Goal: Task Accomplishment & Management: Use online tool/utility

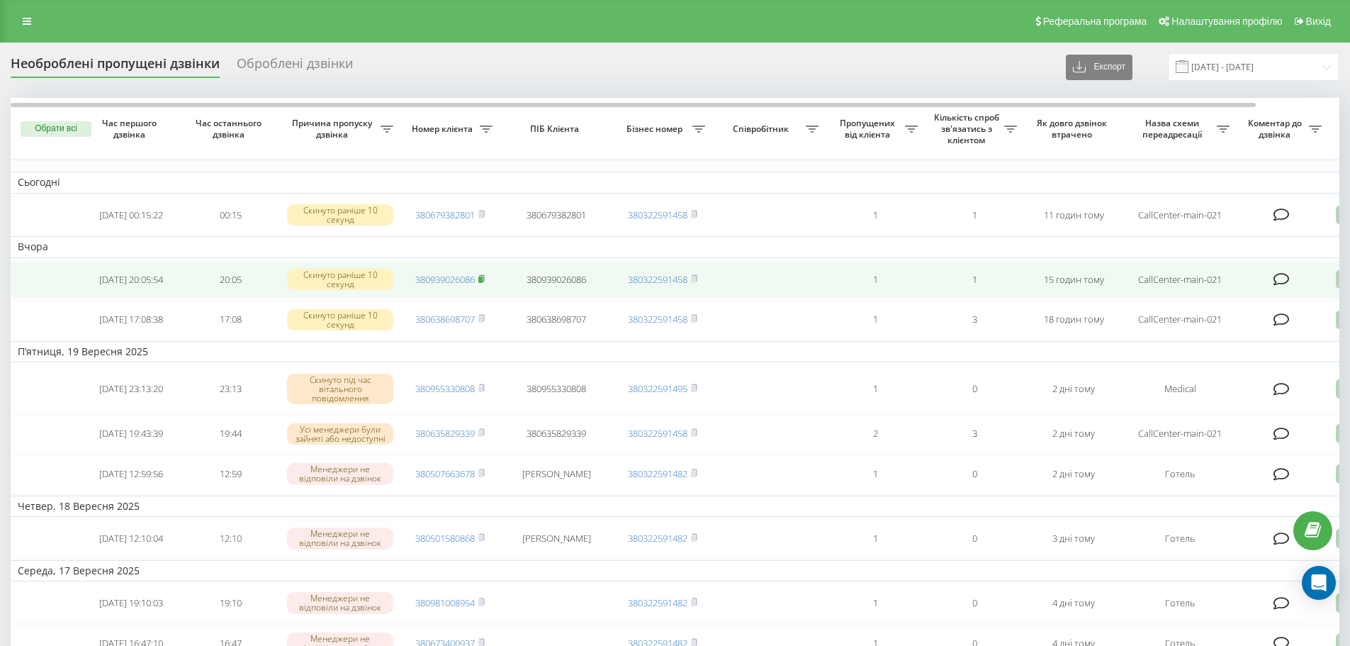
click at [484, 281] on icon at bounding box center [481, 277] width 5 height 6
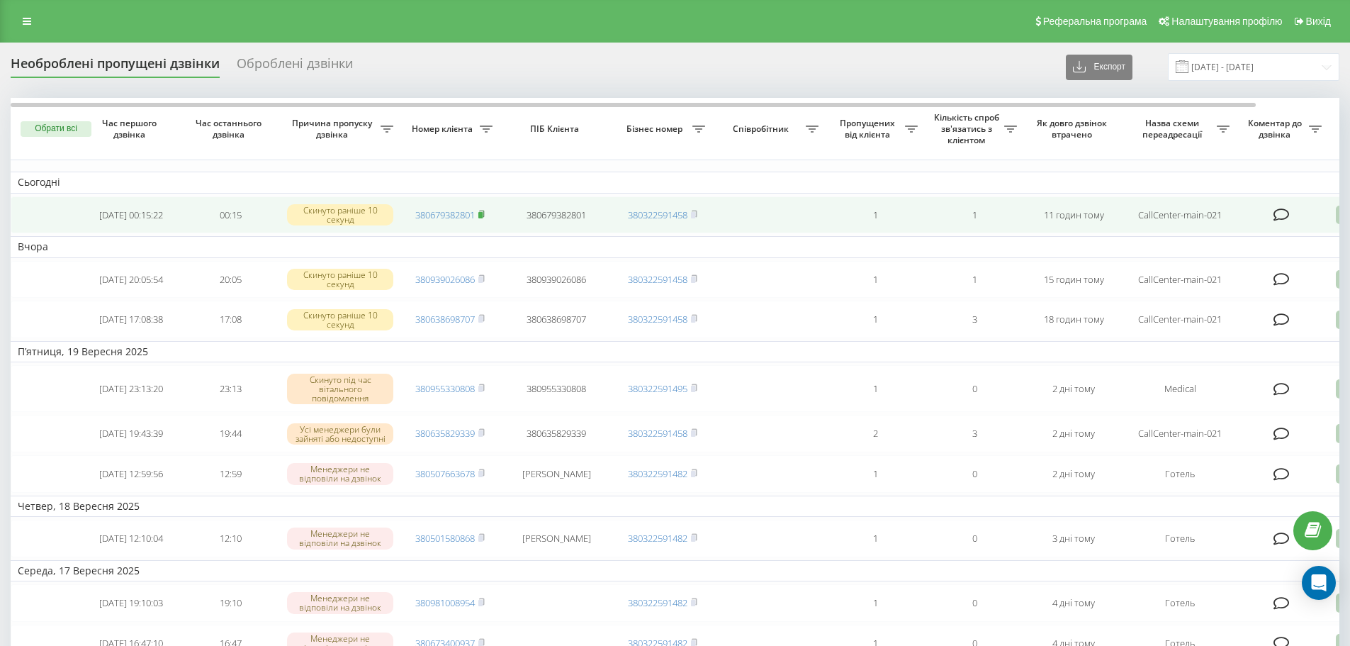
click at [481, 213] on rect at bounding box center [480, 215] width 4 height 6
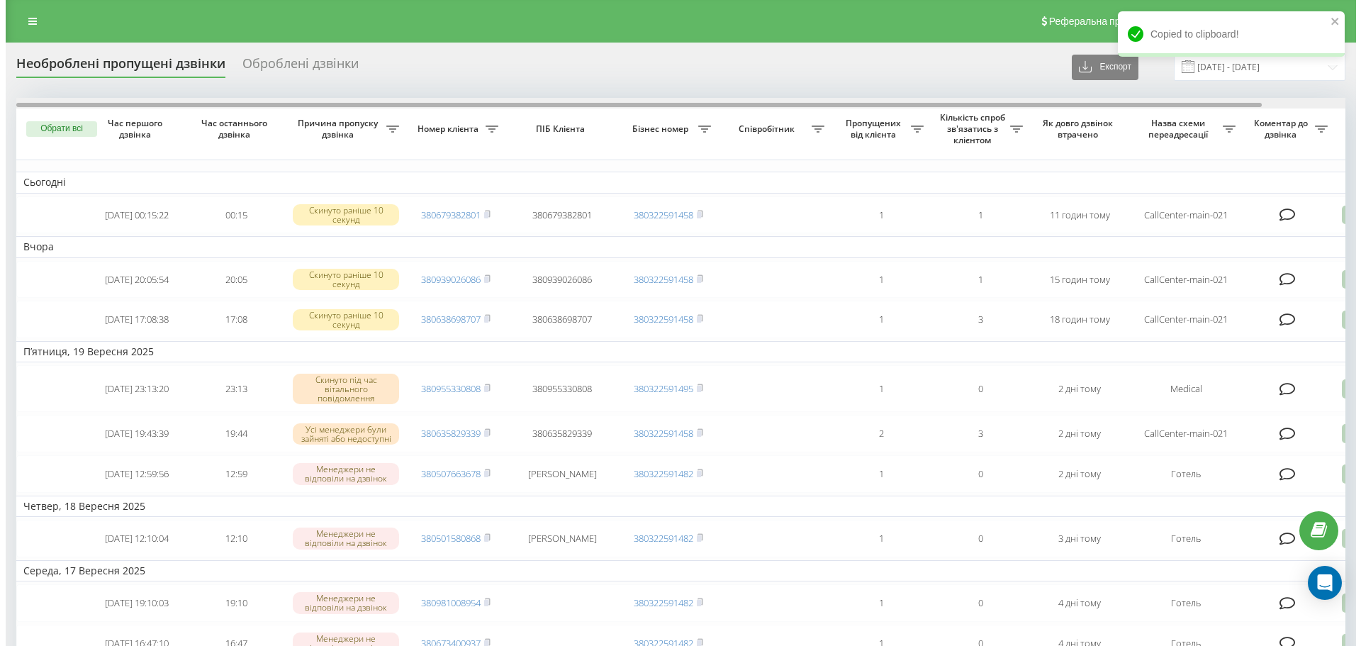
scroll to position [0, 89]
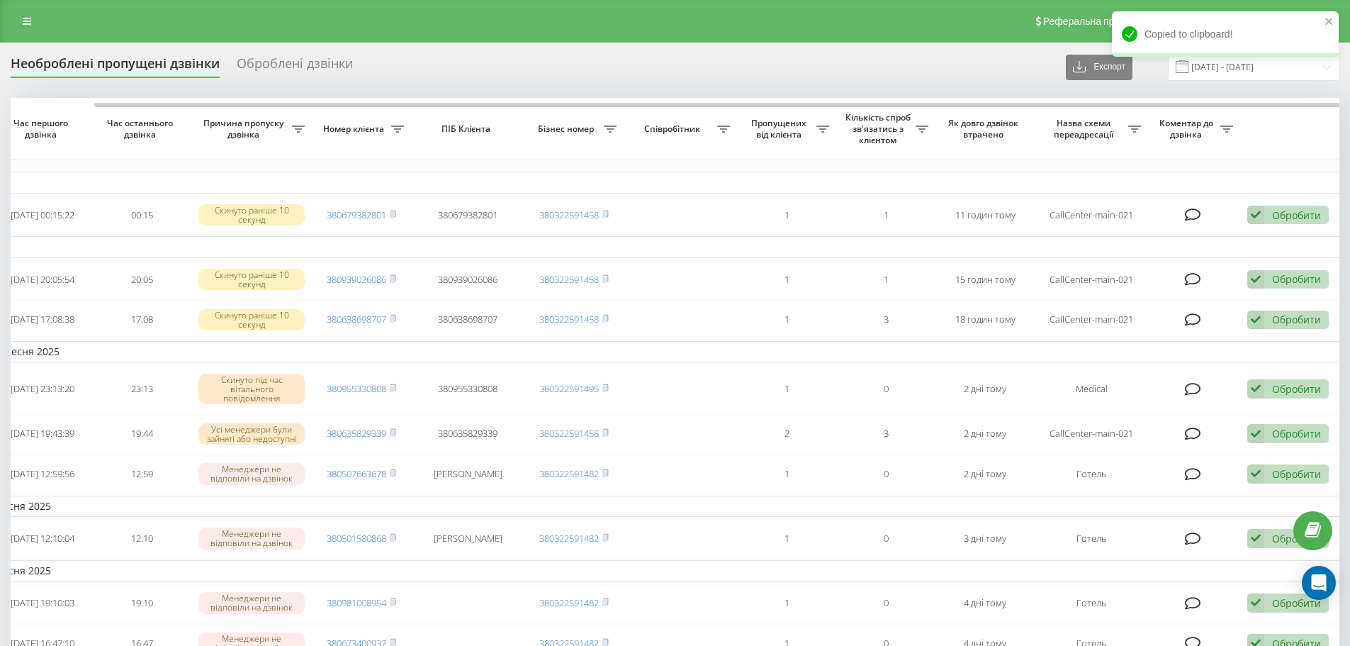
drag, startPoint x: 1102, startPoint y: 101, endPoint x: 1268, endPoint y: 152, distance: 173.3
click at [1233, 103] on div at bounding box center [675, 103] width 1329 height 11
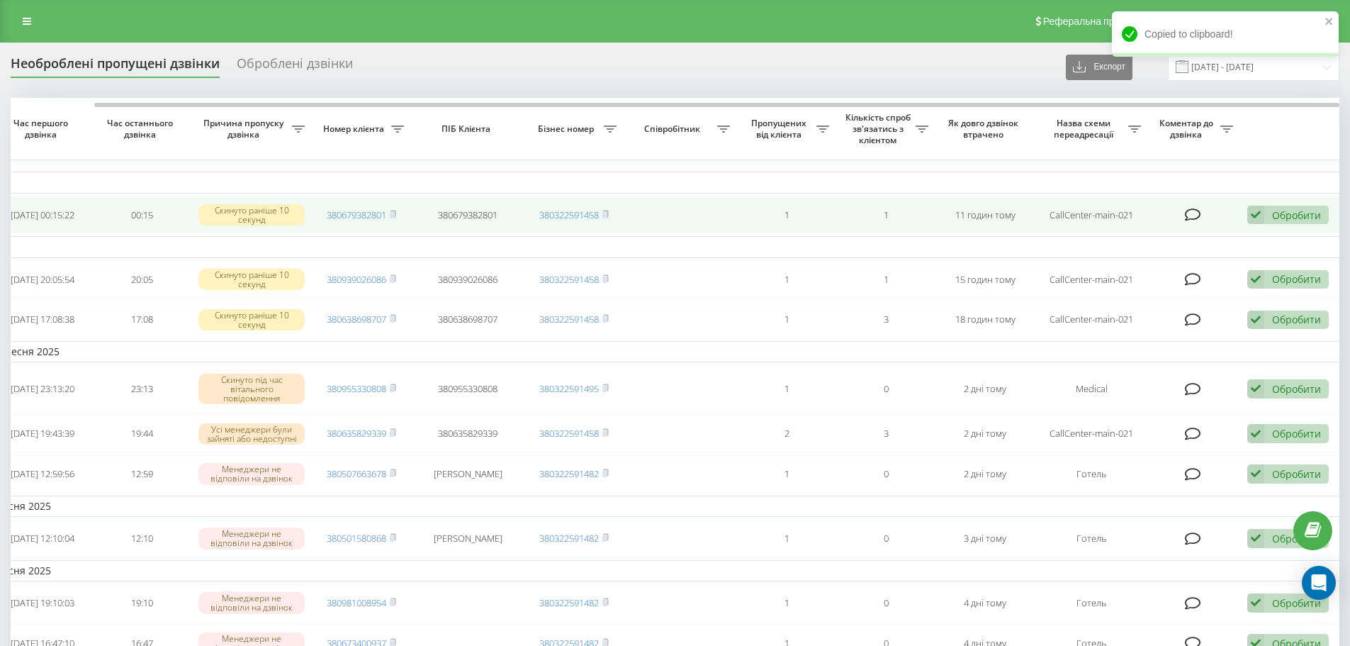
click at [1283, 207] on div "Обробити Не вдалося зв'язатися Зв'язався з клієнтом за допомогою іншого каналу …" at bounding box center [1288, 215] width 82 height 19
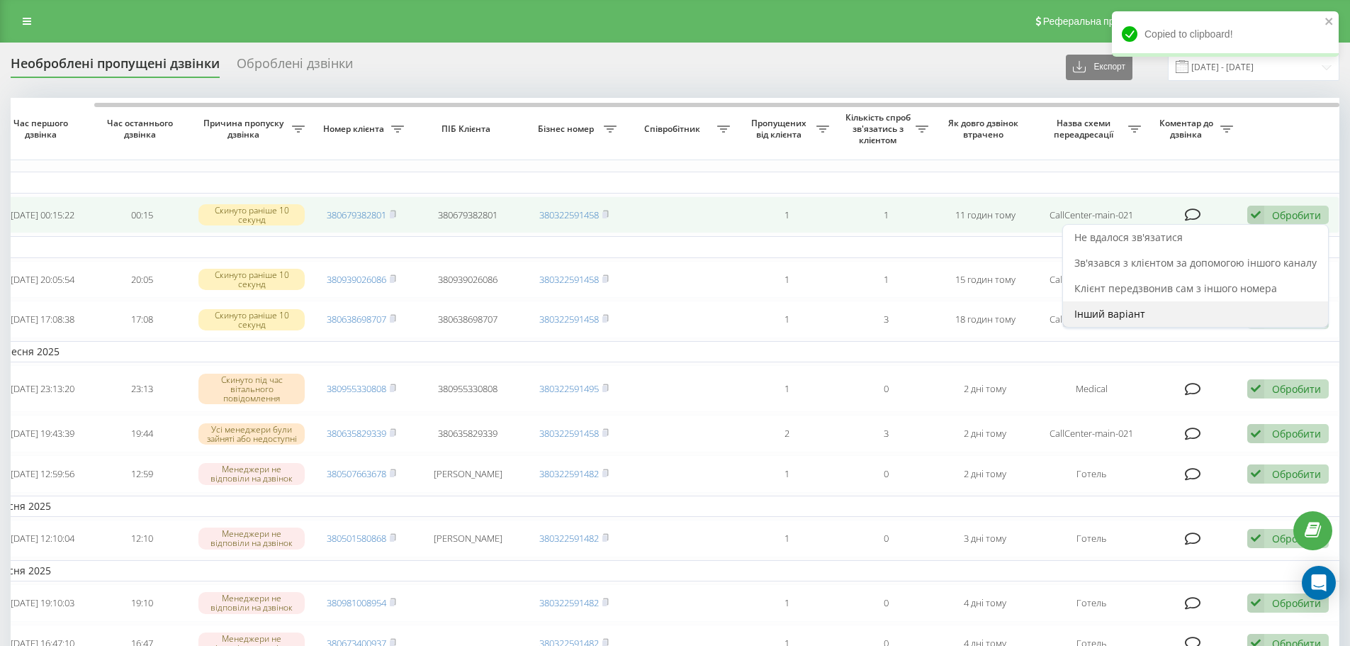
click at [1089, 310] on span "Інший варіант" at bounding box center [1110, 313] width 71 height 13
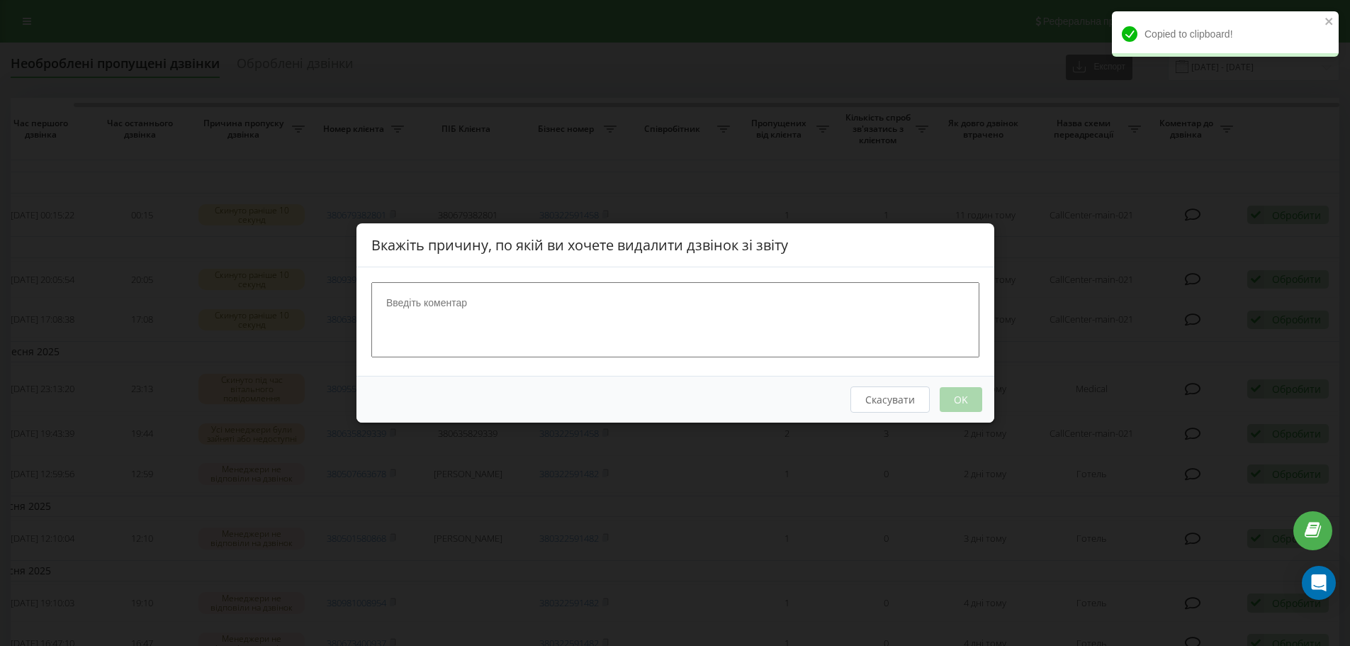
scroll to position [0, 78]
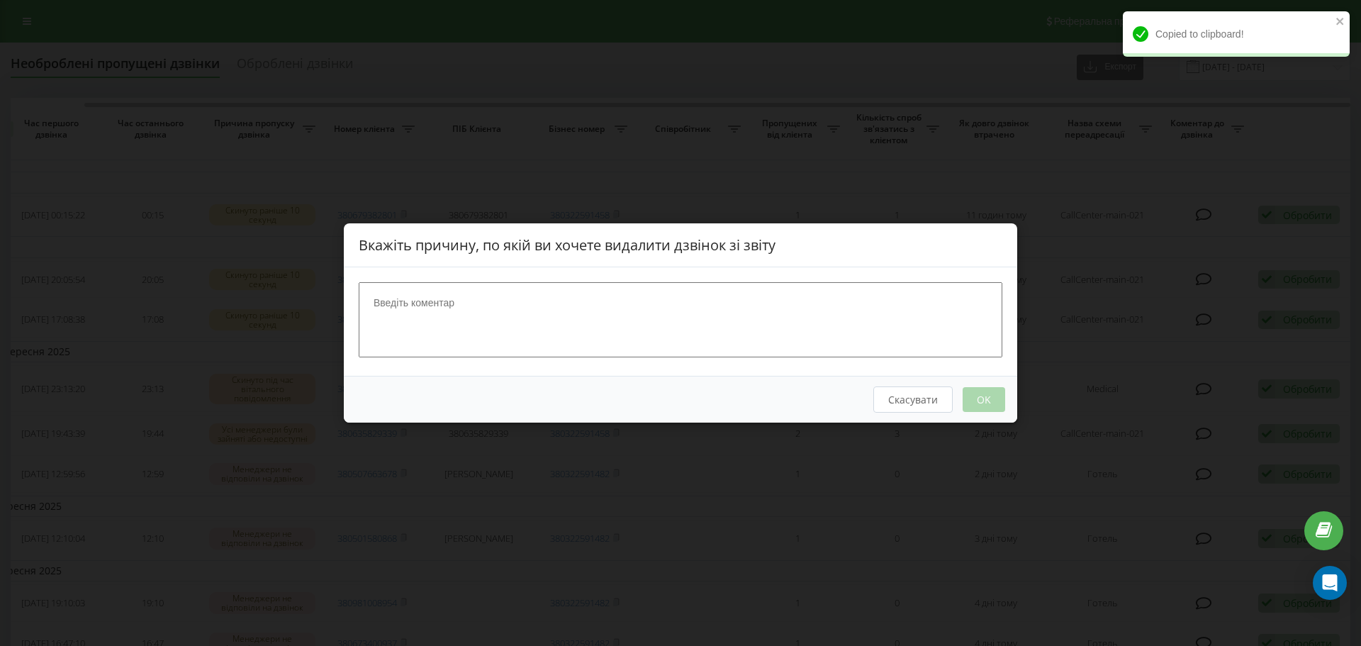
click at [893, 308] on textarea at bounding box center [681, 319] width 644 height 75
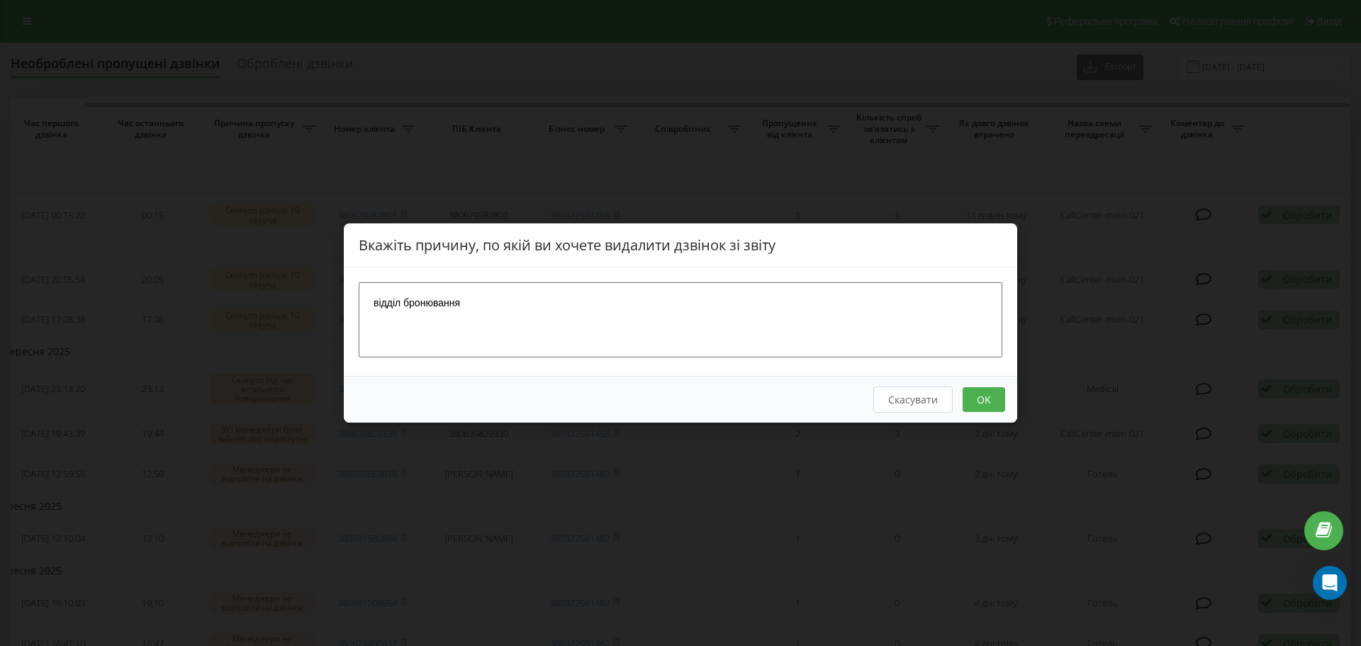
type textarea "відділ бронювання"
click at [995, 405] on button "OK" at bounding box center [984, 399] width 43 height 25
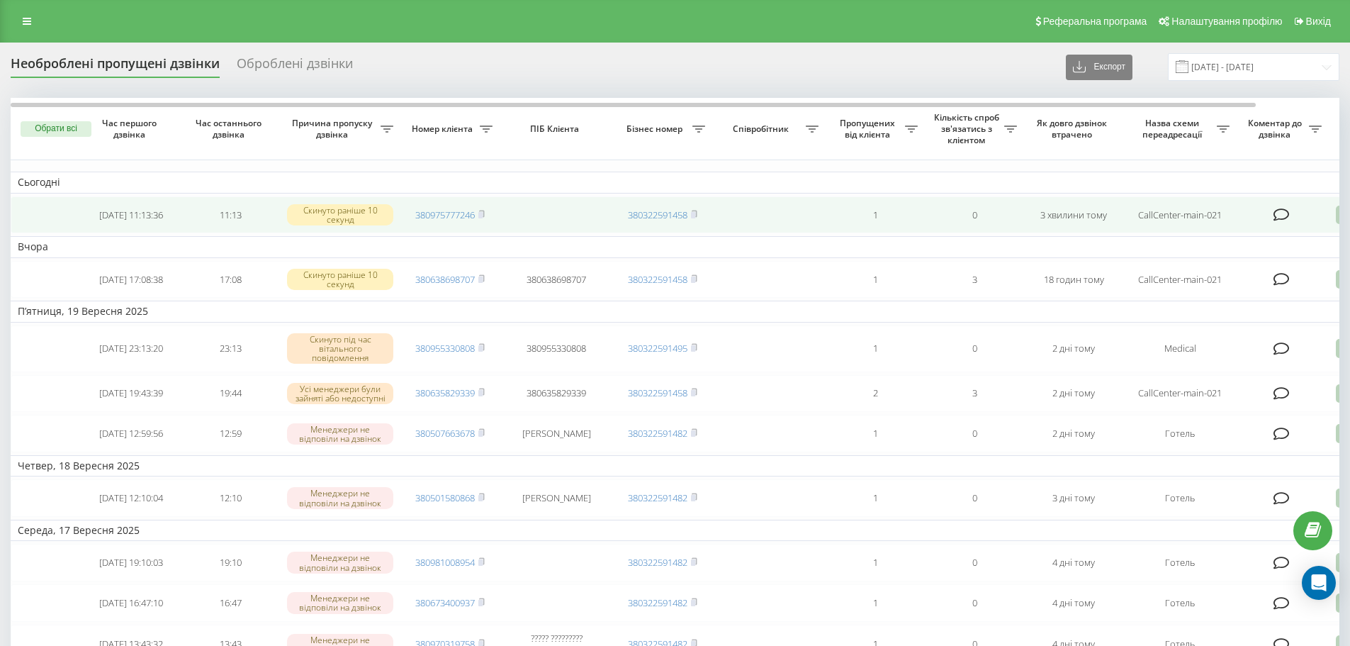
click at [490, 213] on td "380975777246" at bounding box center [449, 215] width 99 height 38
click at [488, 214] on td "380975777246" at bounding box center [449, 215] width 99 height 38
click at [485, 214] on icon at bounding box center [481, 214] width 6 height 9
